Goal: Task Accomplishment & Management: Manage account settings

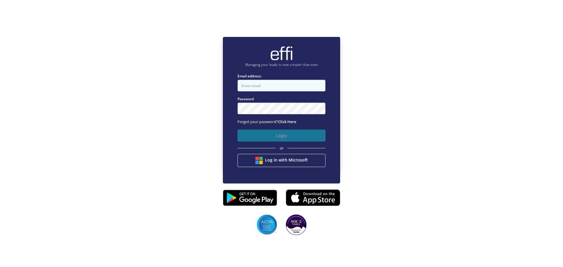
type input "[EMAIL_ADDRESS][DOMAIN_NAME]"
click at [282, 134] on button "Login" at bounding box center [281, 136] width 88 height 12
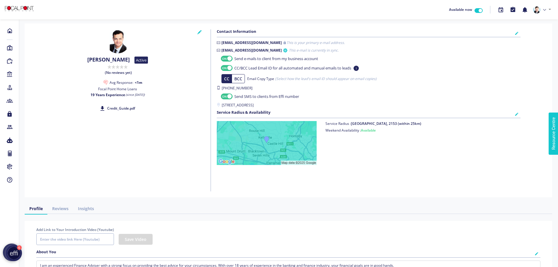
checkbox input "true"
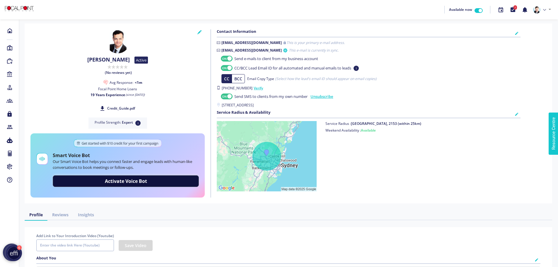
click at [517, 113] on icon at bounding box center [517, 114] width 4 height 6
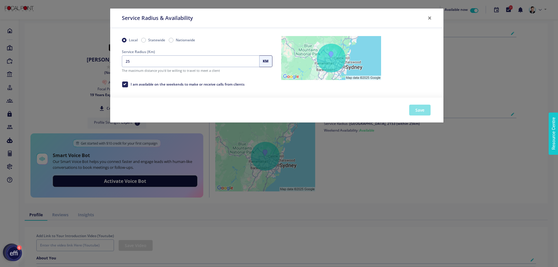
click at [424, 113] on button "Save" at bounding box center [419, 110] width 21 height 11
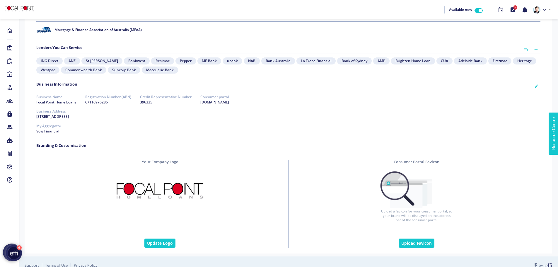
scroll to position [457, 0]
